Goal: Information Seeking & Learning: Find specific fact

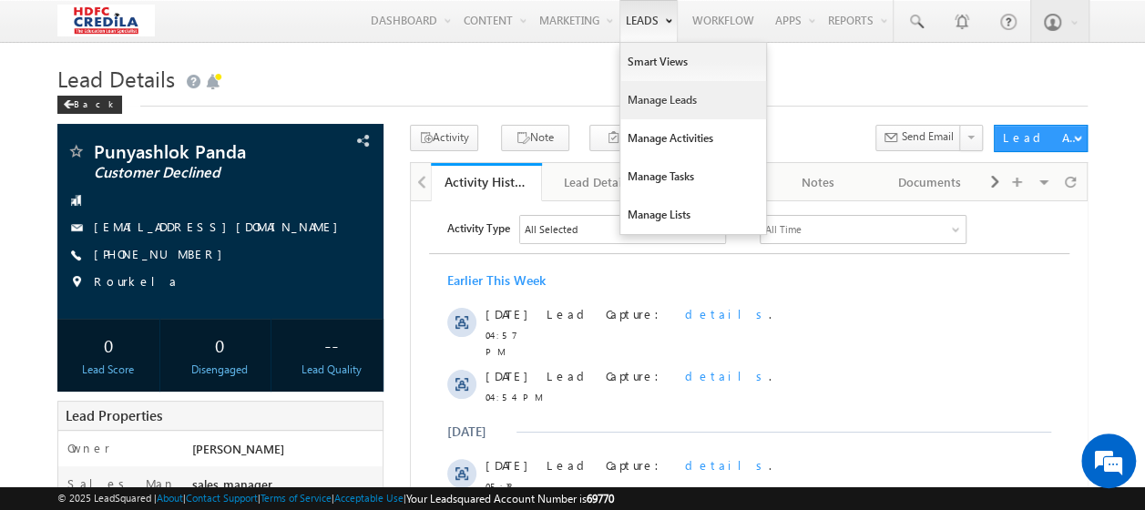
drag, startPoint x: 649, startPoint y: 101, endPoint x: 703, endPoint y: 89, distance: 55.0
click at [649, 101] on link "Manage Leads" at bounding box center [693, 100] width 146 height 38
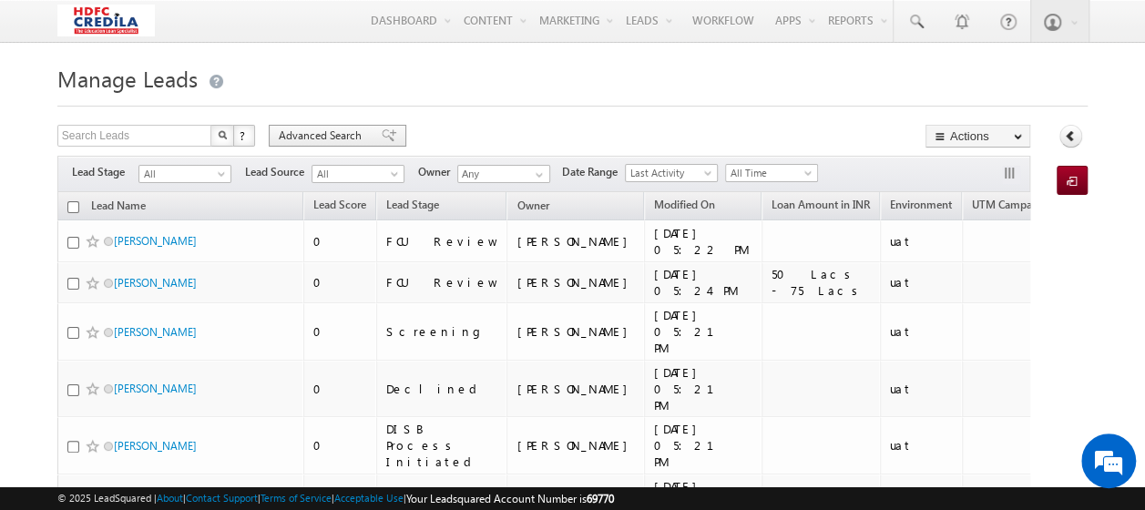
click at [317, 134] on span "Advanced Search" at bounding box center [323, 136] width 88 height 16
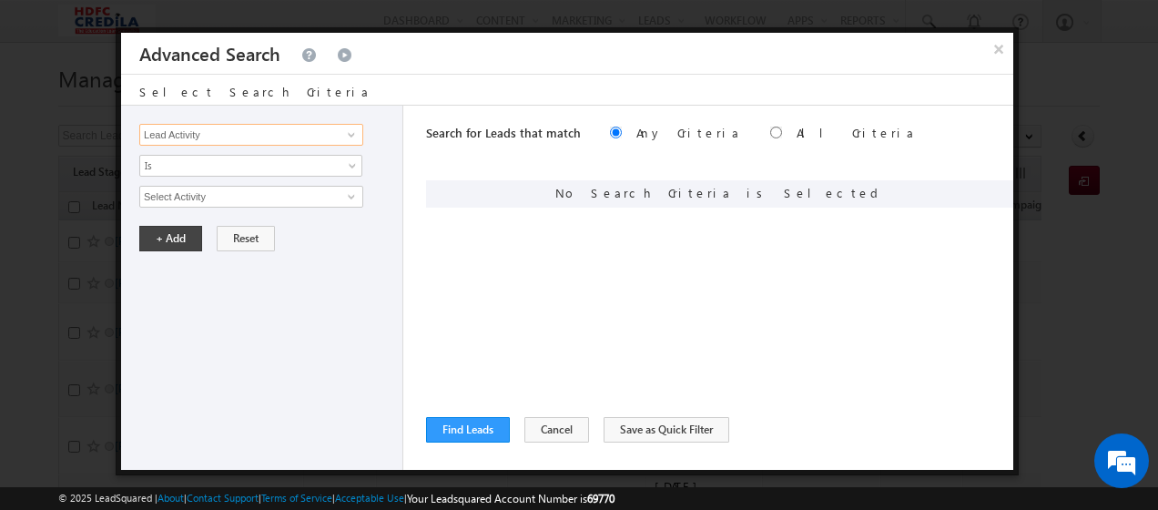
click at [268, 135] on input "Lead Activity" at bounding box center [251, 135] width 224 height 22
click at [348, 130] on span at bounding box center [351, 135] width 15 height 15
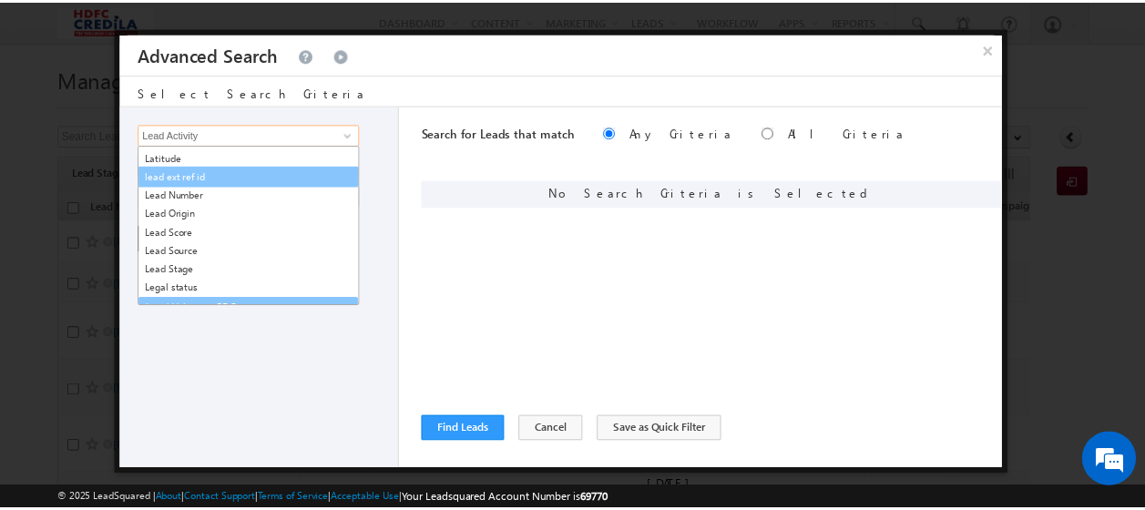
scroll to position [1250, 0]
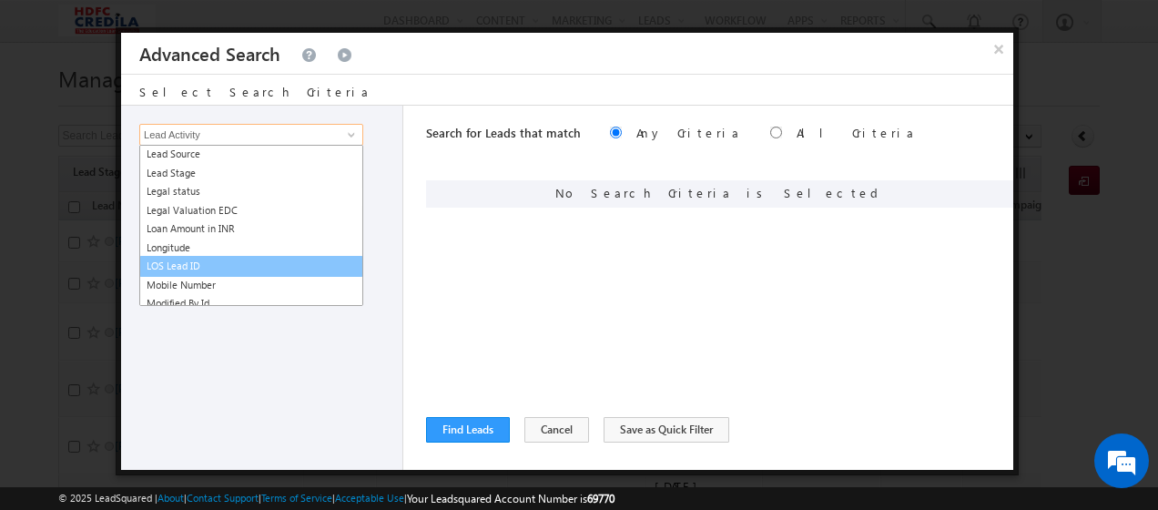
click at [193, 263] on link "LOS Lead ID" at bounding box center [251, 266] width 224 height 21
type input "LOS Lead ID"
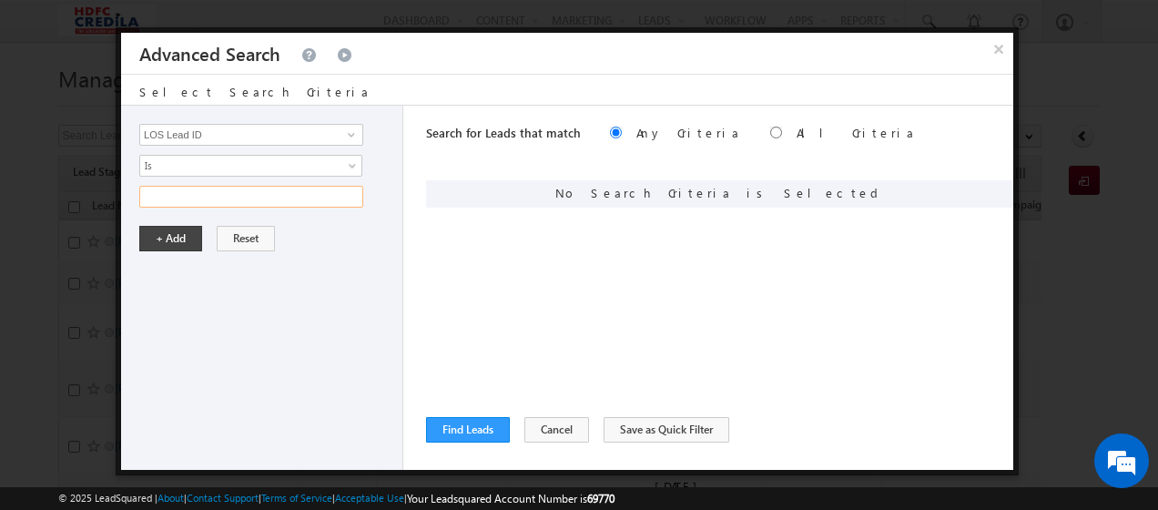
click at [224, 191] on input "text" at bounding box center [251, 197] width 224 height 22
paste input "L250219000027"
type input "L250219000027"
click at [171, 234] on button "+ Add" at bounding box center [170, 239] width 63 height 26
click at [455, 431] on button "Find Leads" at bounding box center [468, 430] width 84 height 26
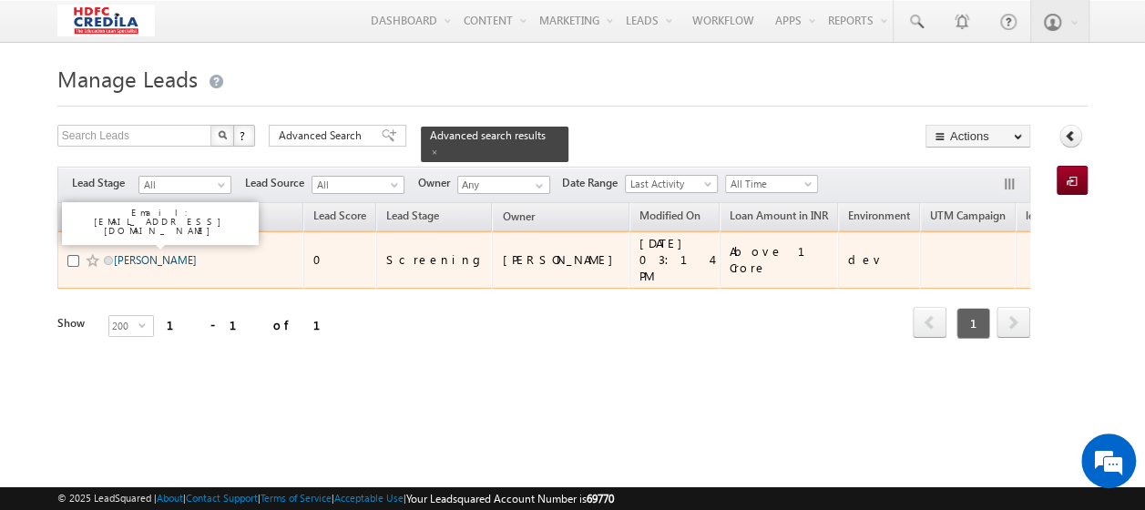
click at [163, 253] on link "[PERSON_NAME]" at bounding box center [155, 260] width 83 height 14
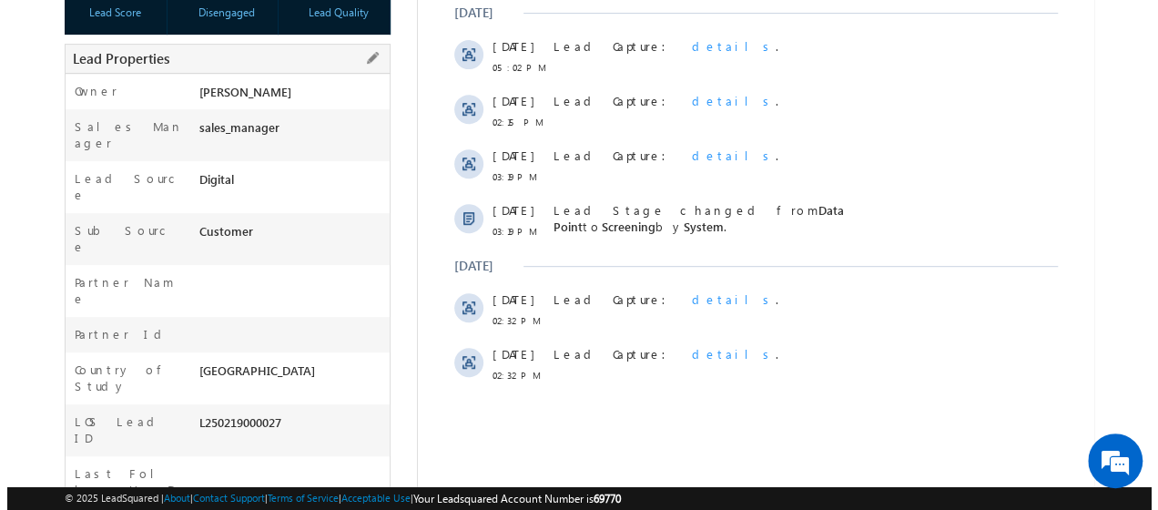
scroll to position [182, 0]
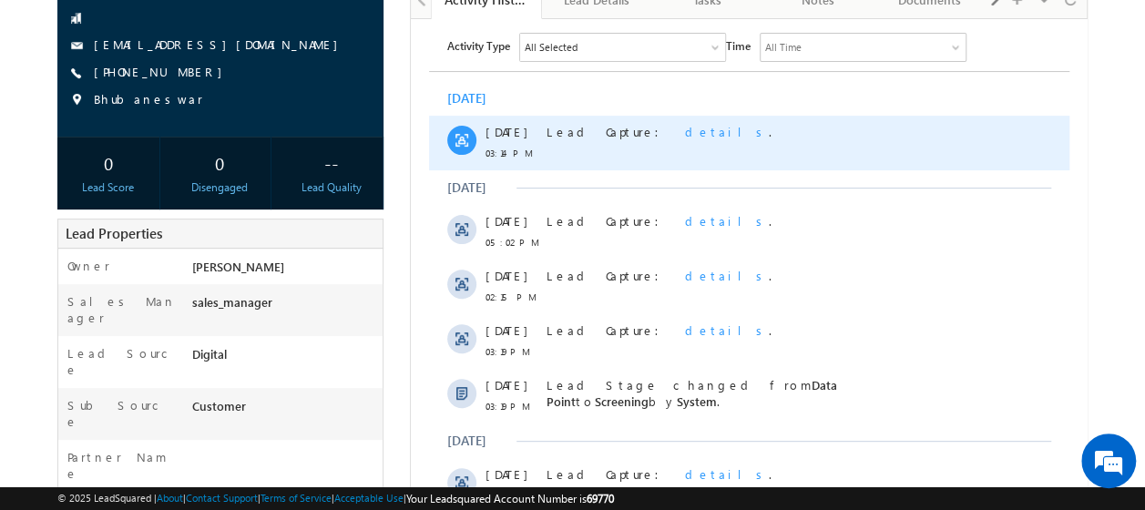
click at [684, 128] on span "details" at bounding box center [726, 130] width 84 height 15
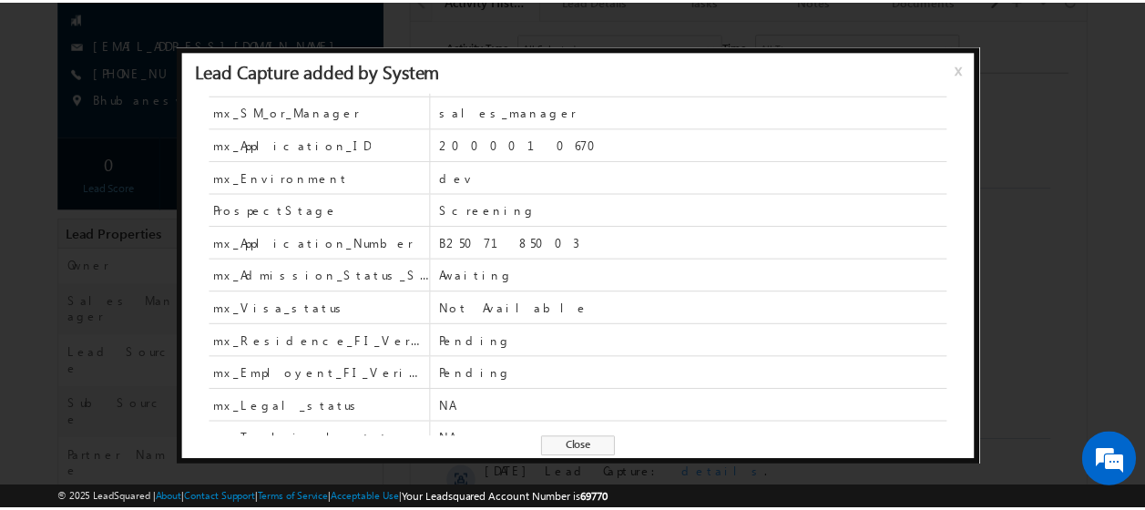
scroll to position [530, 0]
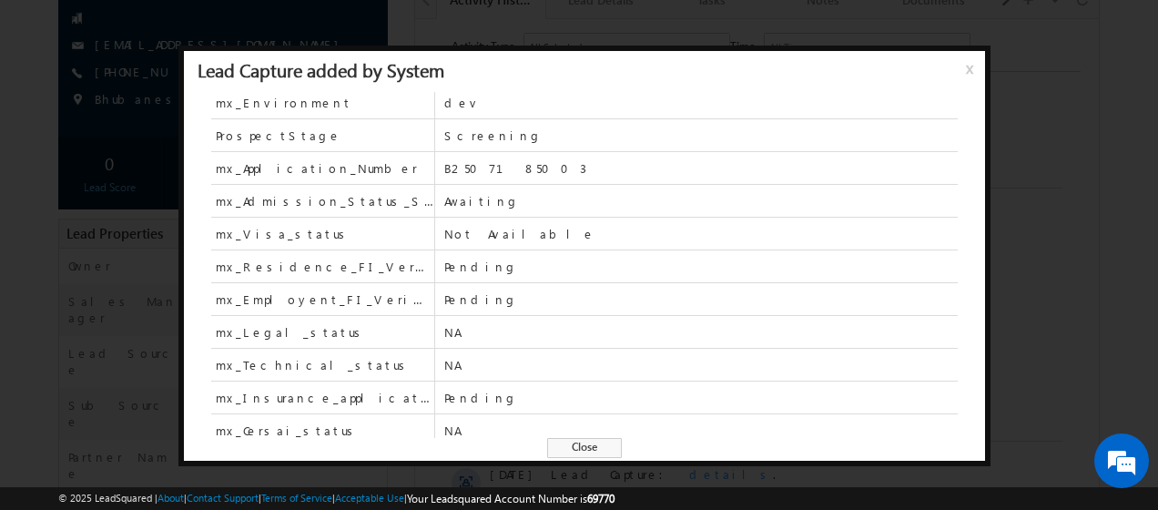
click at [967, 69] on span "x" at bounding box center [973, 75] width 15 height 33
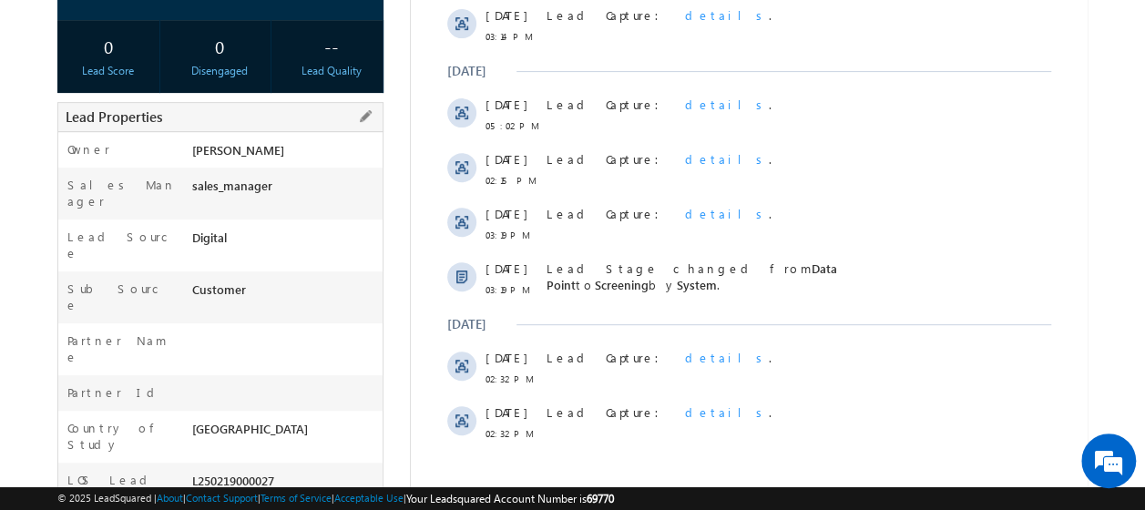
scroll to position [182, 0]
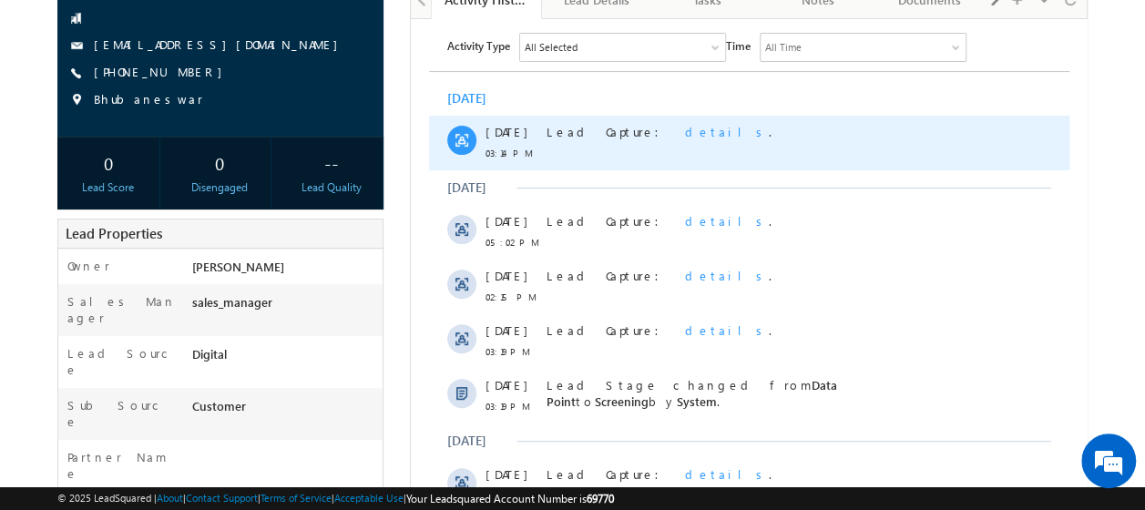
click at [684, 132] on span "details" at bounding box center [726, 130] width 84 height 15
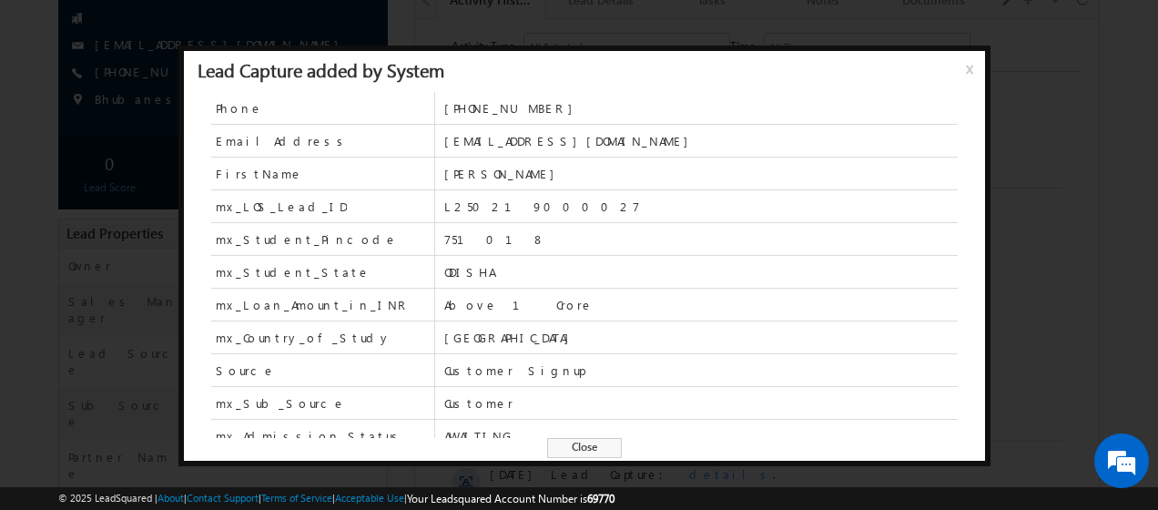
click at [33, 353] on div at bounding box center [579, 255] width 1158 height 510
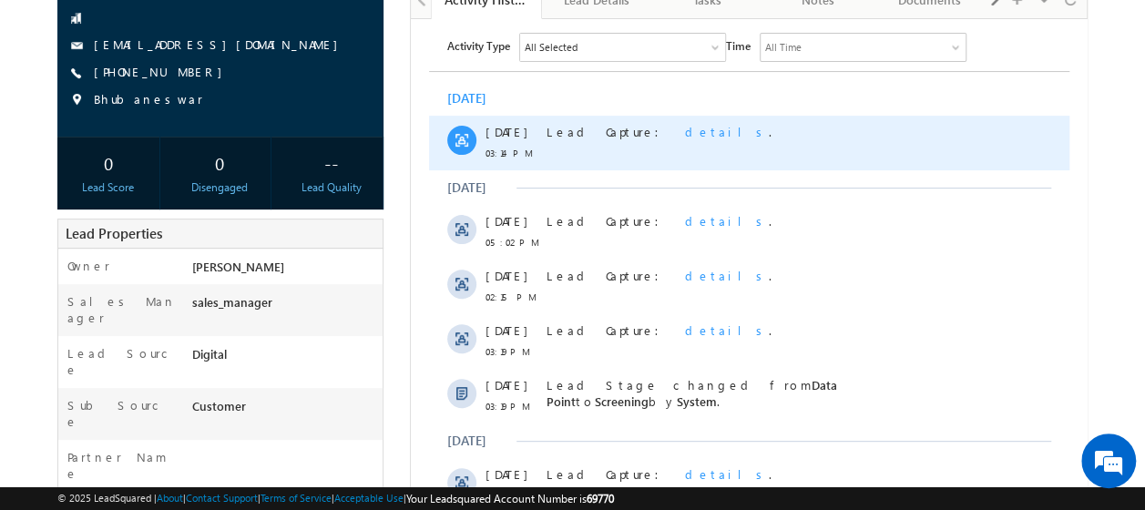
click at [684, 133] on span "details" at bounding box center [726, 130] width 84 height 15
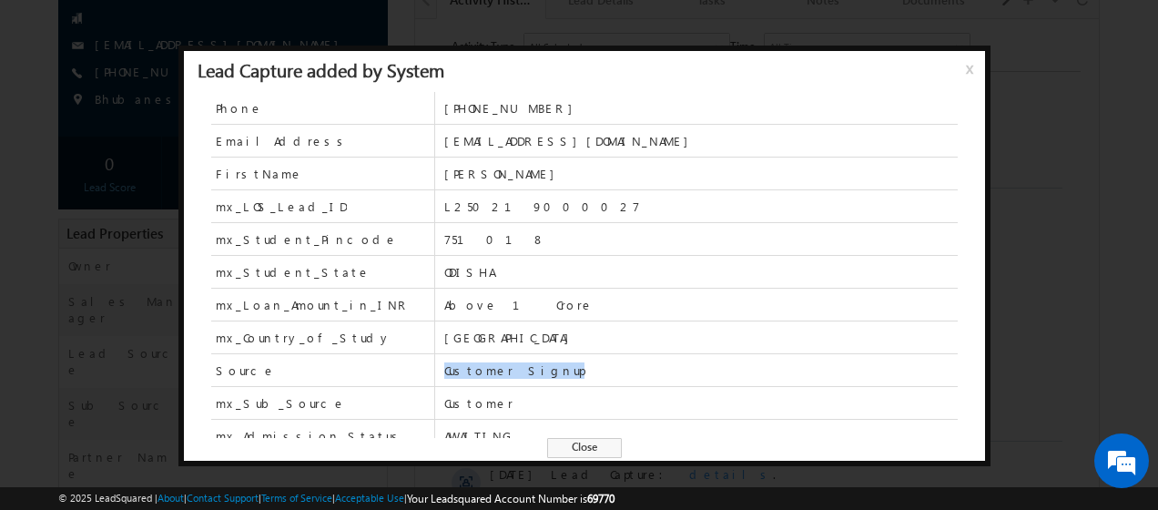
drag, startPoint x: 440, startPoint y: 364, endPoint x: 543, endPoint y: 362, distance: 102.9
click at [543, 362] on div "Source Customer Signup" at bounding box center [584, 370] width 747 height 33
drag, startPoint x: 210, startPoint y: 369, endPoint x: 276, endPoint y: 364, distance: 65.7
click at [276, 364] on div "Phone [PHONE_NUMBER] EmailAddress [EMAIL_ADDRESS][DOMAIN_NAME] FirstName [PERSO…" at bounding box center [584, 284] width 801 height 384
drag, startPoint x: 276, startPoint y: 364, endPoint x: 77, endPoint y: 377, distance: 198.9
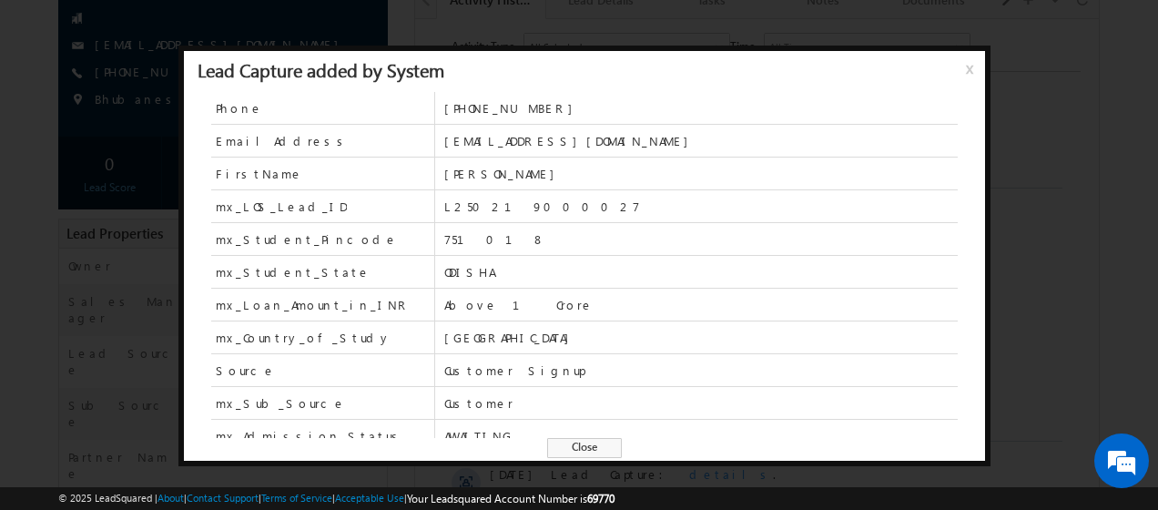
click at [78, 377] on div at bounding box center [579, 255] width 1158 height 510
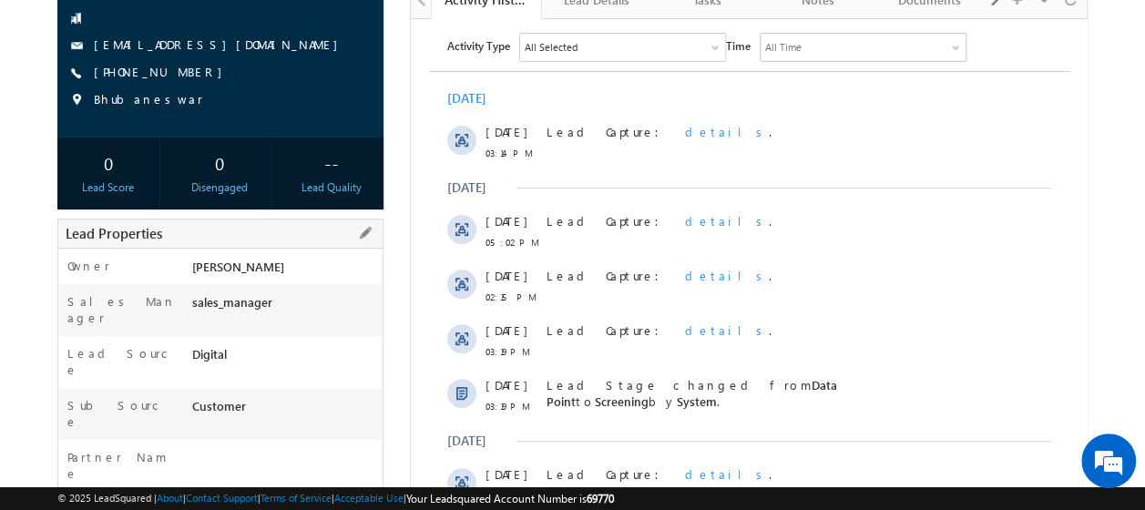
drag, startPoint x: 188, startPoint y: 333, endPoint x: 230, endPoint y: 338, distance: 42.1
click at [230, 345] on div "Digital" at bounding box center [285, 358] width 194 height 26
click at [199, 345] on div "Digital" at bounding box center [285, 358] width 194 height 26
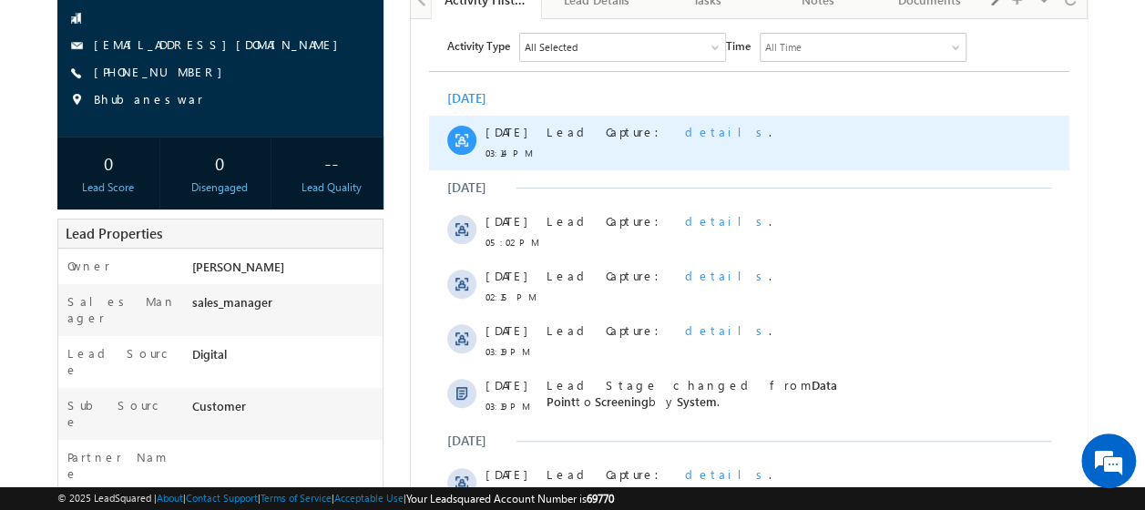
click at [684, 128] on span "details" at bounding box center [726, 130] width 84 height 15
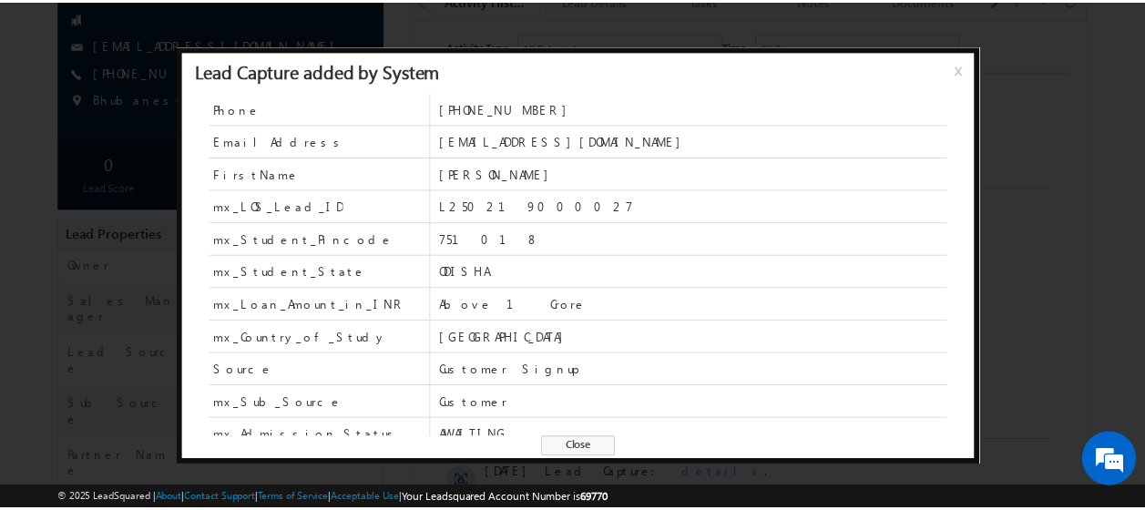
scroll to position [91, 0]
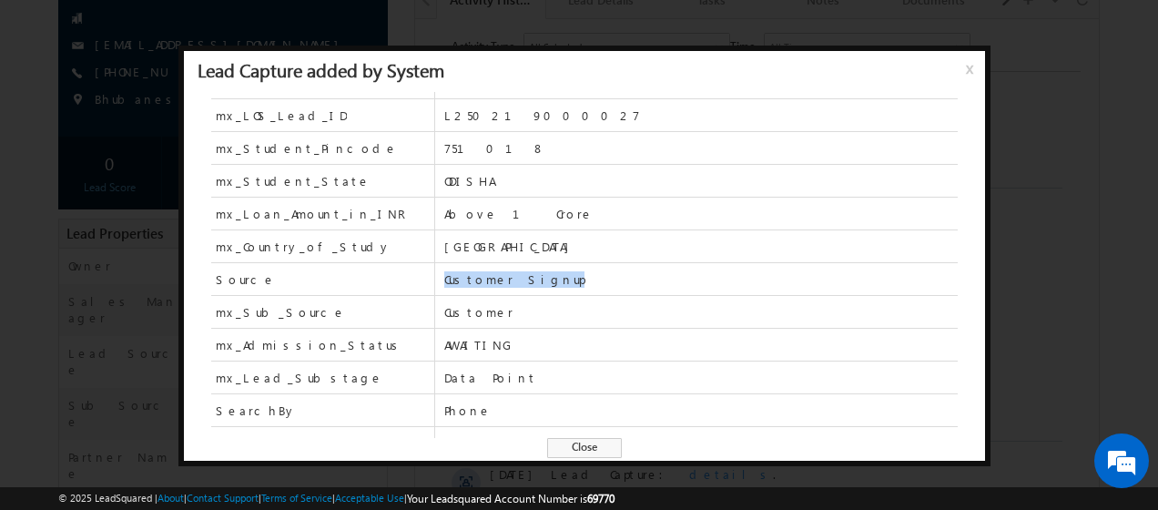
drag, startPoint x: 444, startPoint y: 277, endPoint x: 540, endPoint y: 286, distance: 96.1
click at [540, 286] on span "Customer Signup" at bounding box center [701, 279] width 514 height 32
click at [902, 24] on div at bounding box center [579, 255] width 1158 height 510
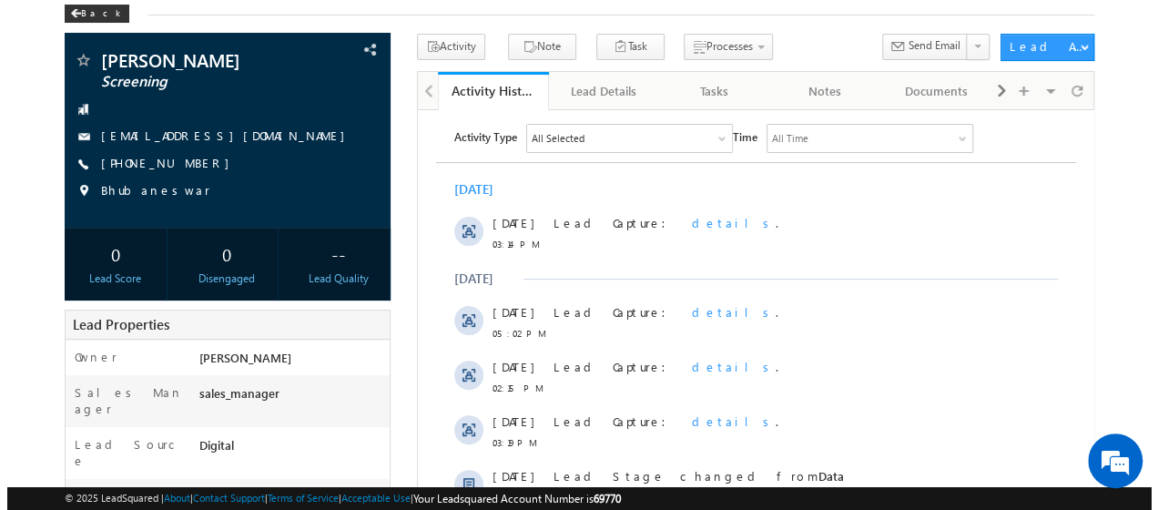
scroll to position [182, 0]
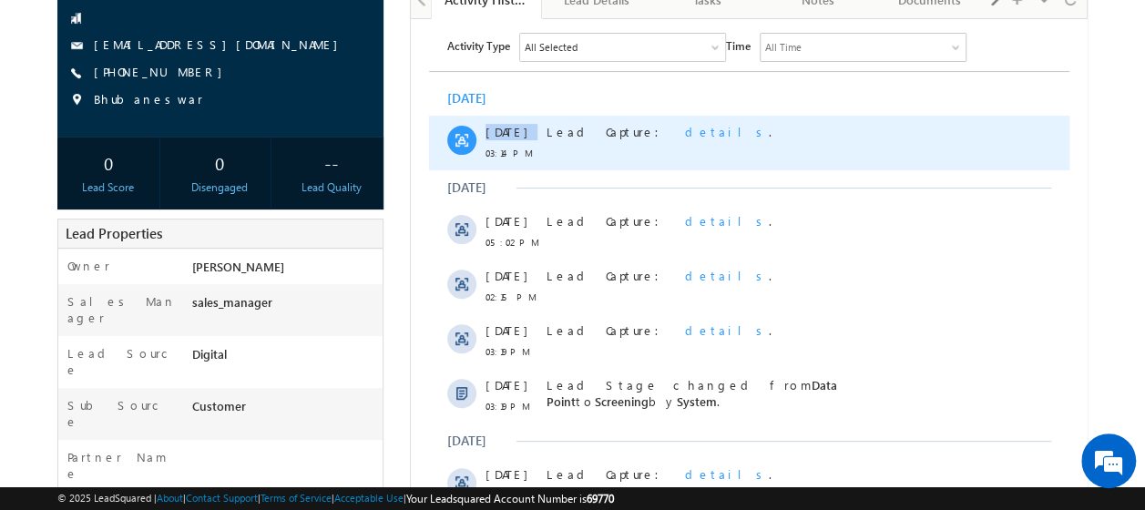
drag, startPoint x: 485, startPoint y: 131, endPoint x: 521, endPoint y: 132, distance: 36.4
click at [521, 132] on span "[DATE]" at bounding box center [505, 131] width 41 height 16
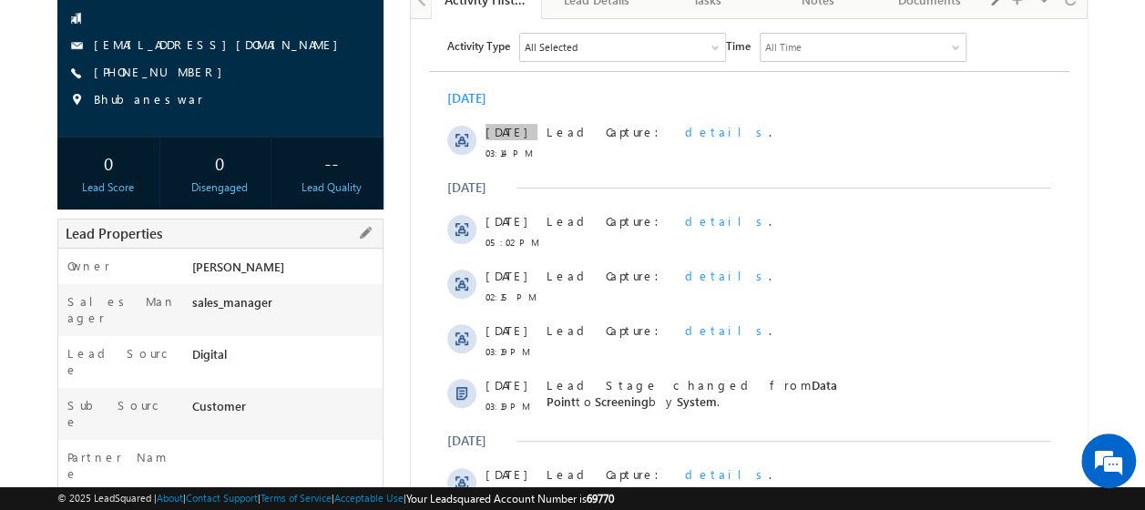
drag, startPoint x: 193, startPoint y: 339, endPoint x: 228, endPoint y: 341, distance: 34.7
click at [228, 345] on div "Digital" at bounding box center [285, 358] width 194 height 26
click at [1126, 40] on body "Menu [PERSON_NAME] vinay .ryak ala@c redil [DOMAIN_NAME]" at bounding box center [572, 315] width 1145 height 995
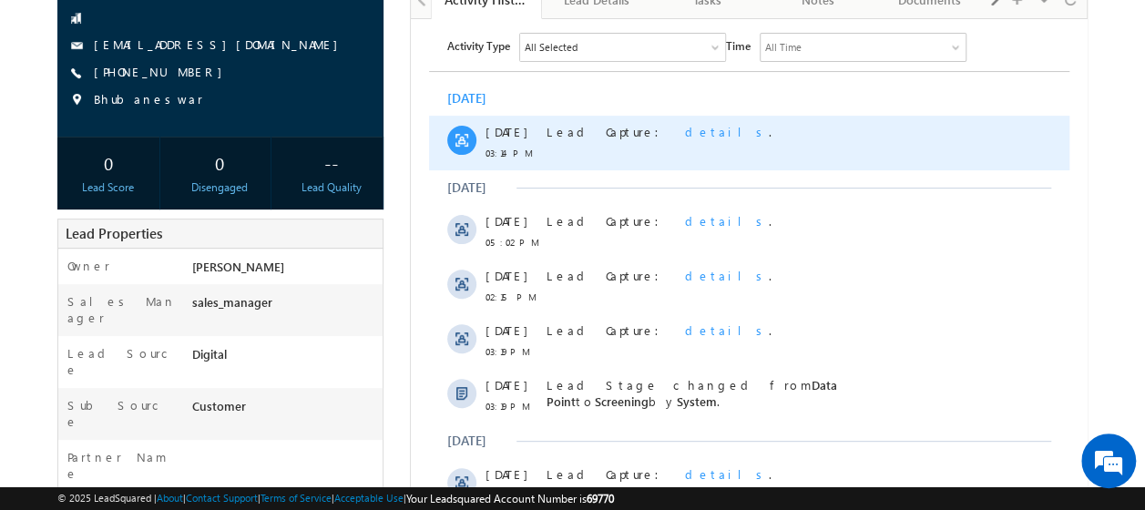
click at [684, 128] on span "details" at bounding box center [726, 130] width 84 height 15
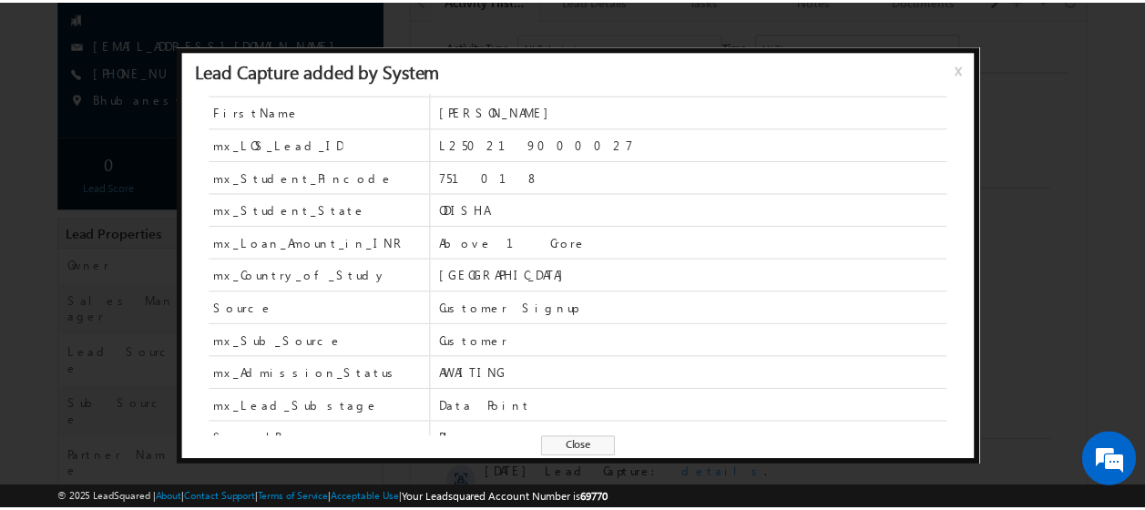
scroll to position [91, 0]
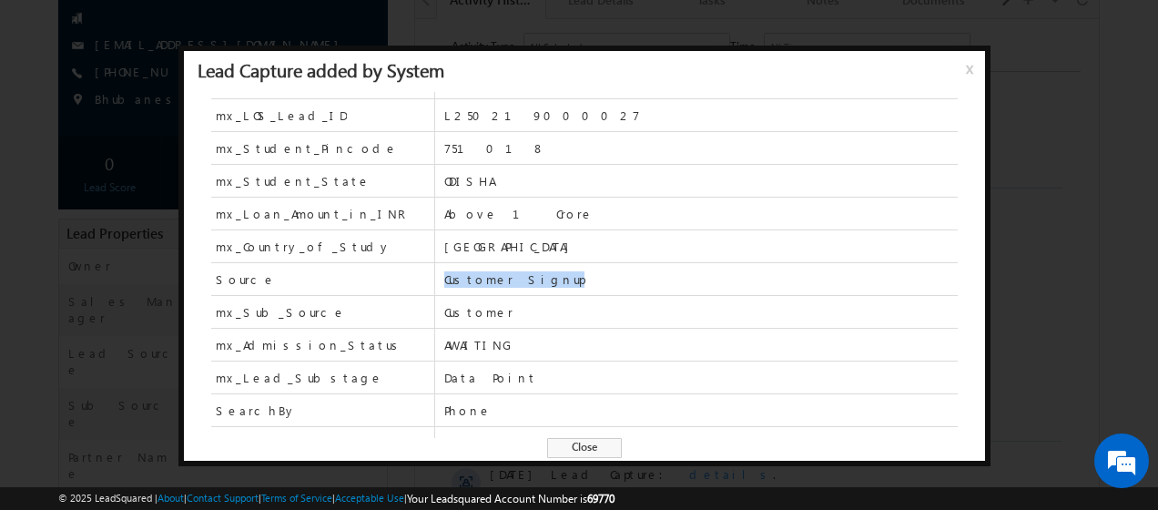
drag, startPoint x: 444, startPoint y: 277, endPoint x: 539, endPoint y: 280, distance: 94.8
click at [539, 280] on span "Customer Signup" at bounding box center [701, 279] width 514 height 16
click at [966, 66] on span "x" at bounding box center [973, 75] width 15 height 33
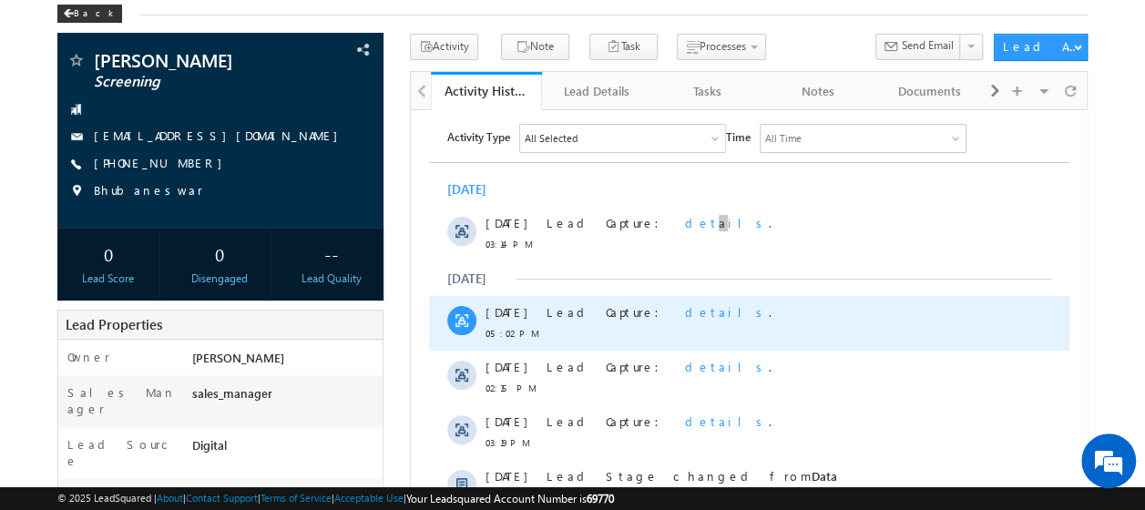
scroll to position [0, 0]
